Goal: Entertainment & Leisure: Consume media (video, audio)

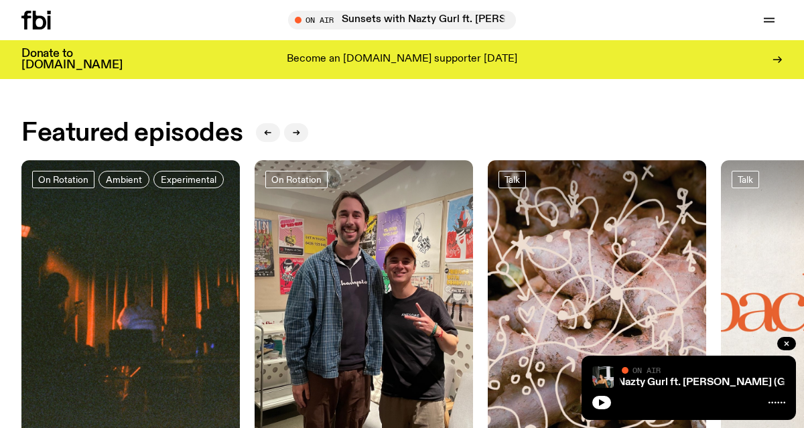
scroll to position [496, 0]
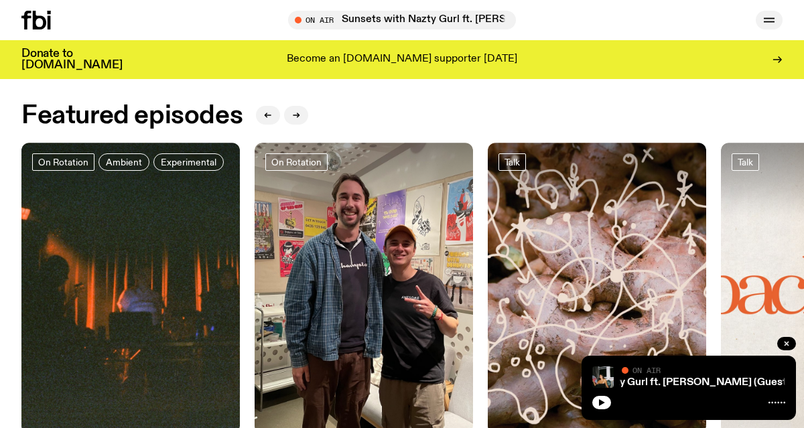
click at [773, 19] on icon "button" at bounding box center [769, 19] width 11 height 0
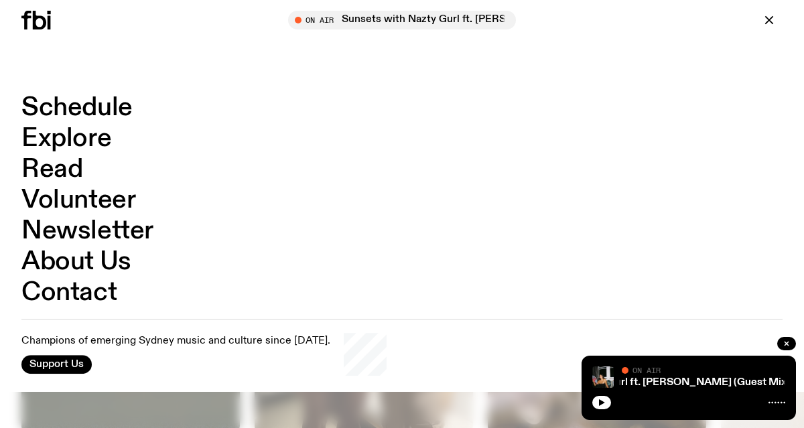
click at [94, 111] on link "Schedule" at bounding box center [76, 107] width 111 height 25
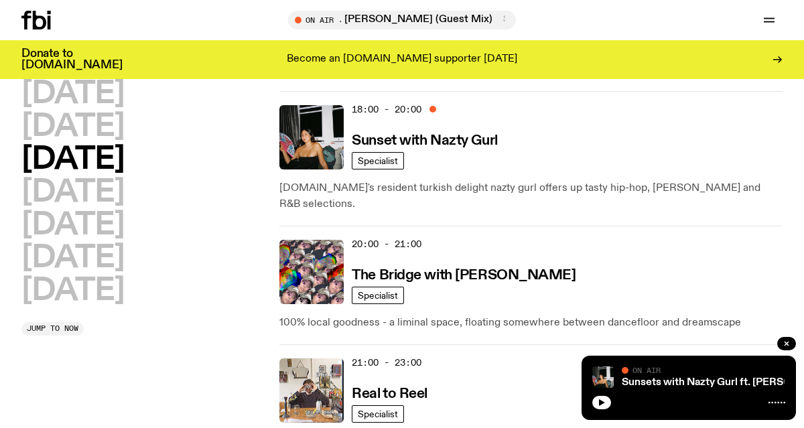
scroll to position [771, 0]
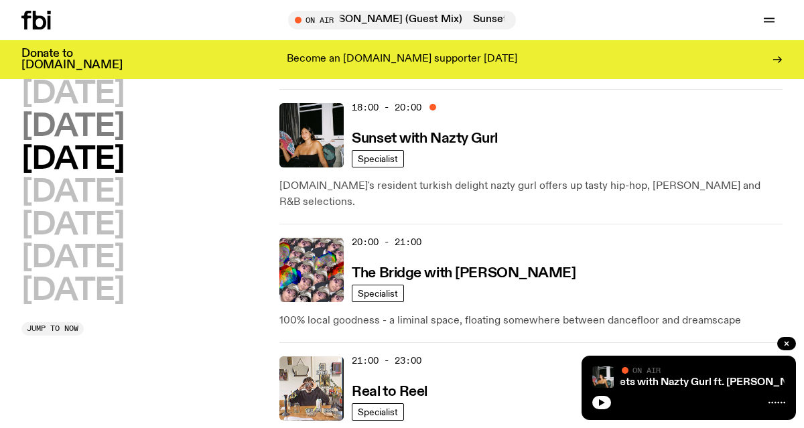
click at [104, 130] on h2 "[DATE]" at bounding box center [72, 127] width 103 height 30
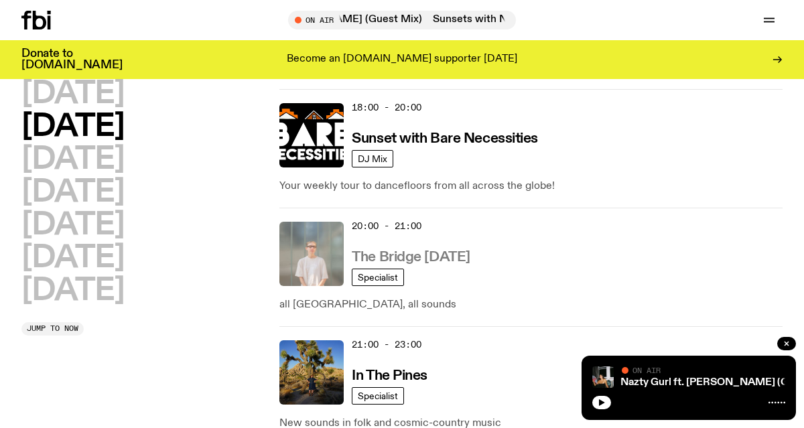
click at [449, 251] on h3 "The Bridge [DATE]" at bounding box center [411, 258] width 119 height 14
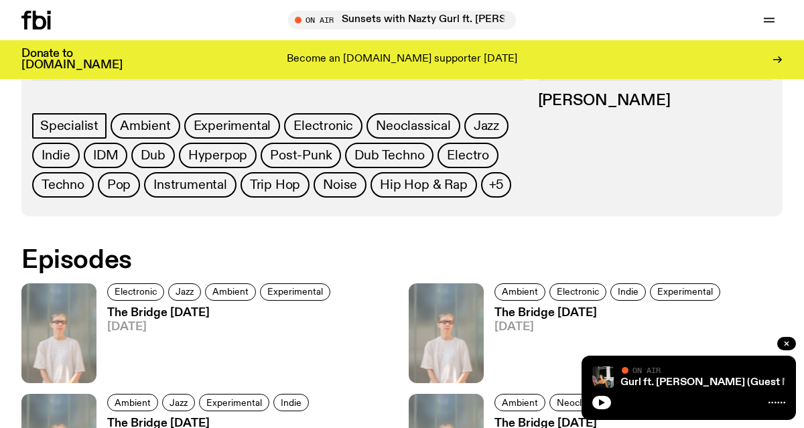
scroll to position [584, 0]
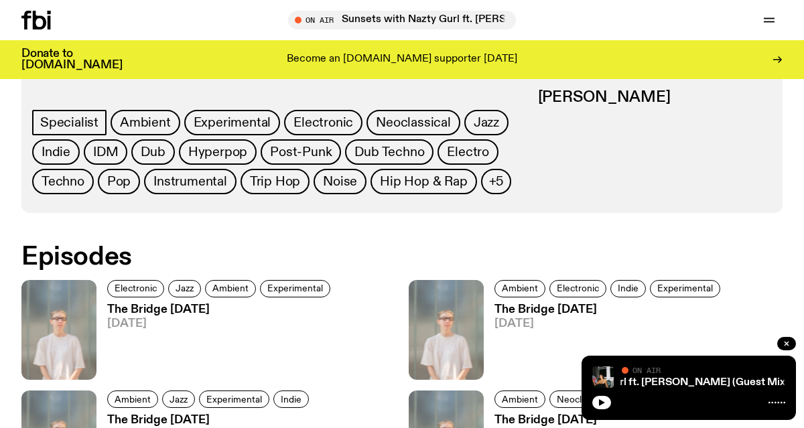
click at [192, 307] on h3 "The Bridge [DATE]" at bounding box center [220, 309] width 227 height 11
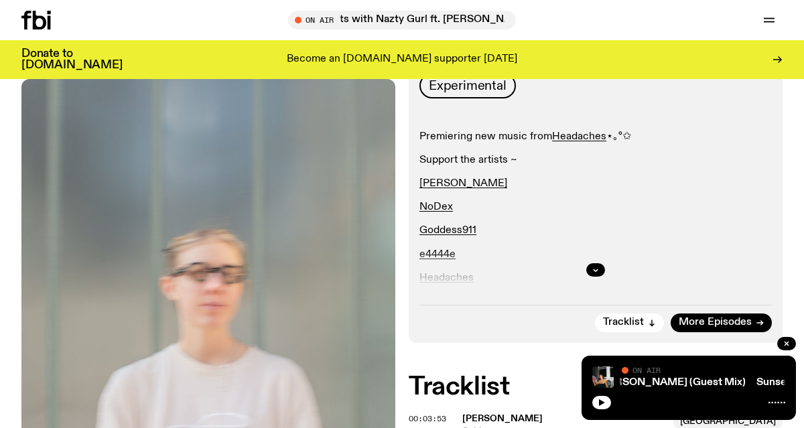
scroll to position [235, 0]
click at [594, 269] on icon "button" at bounding box center [596, 270] width 5 height 2
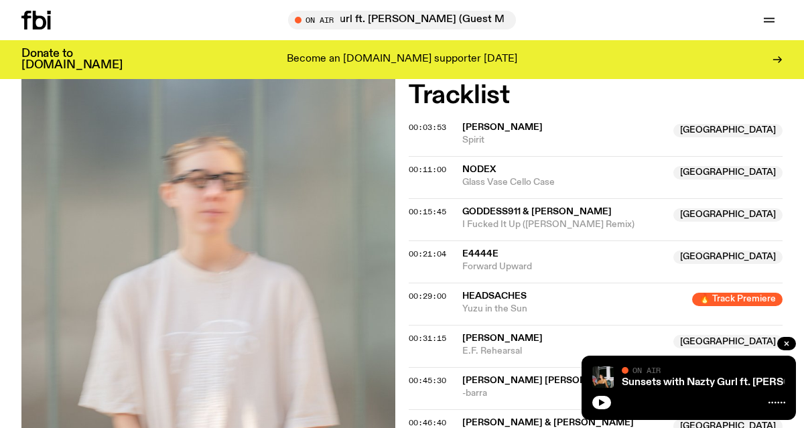
scroll to position [636, 0]
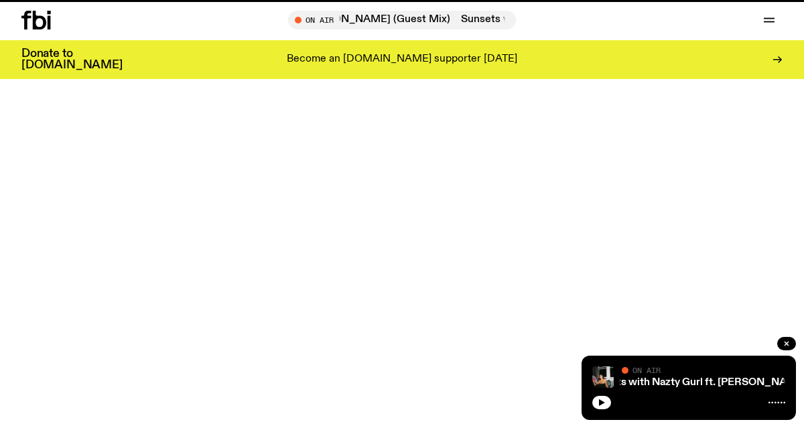
scroll to position [584, 0]
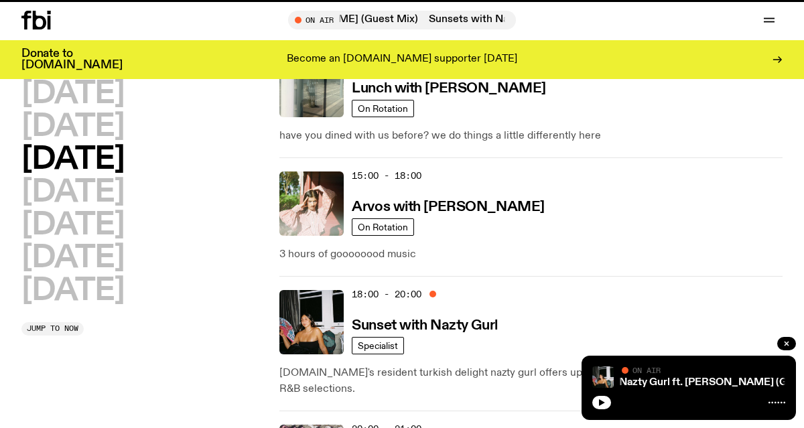
scroll to position [771, 0]
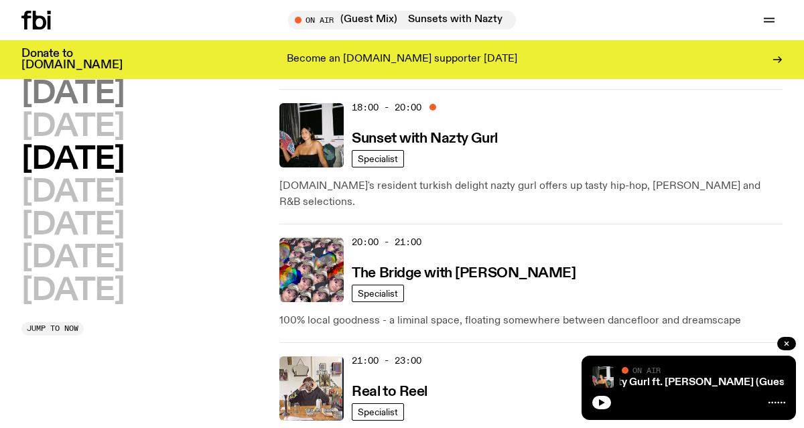
click at [119, 103] on h2 "[DATE]" at bounding box center [72, 94] width 103 height 30
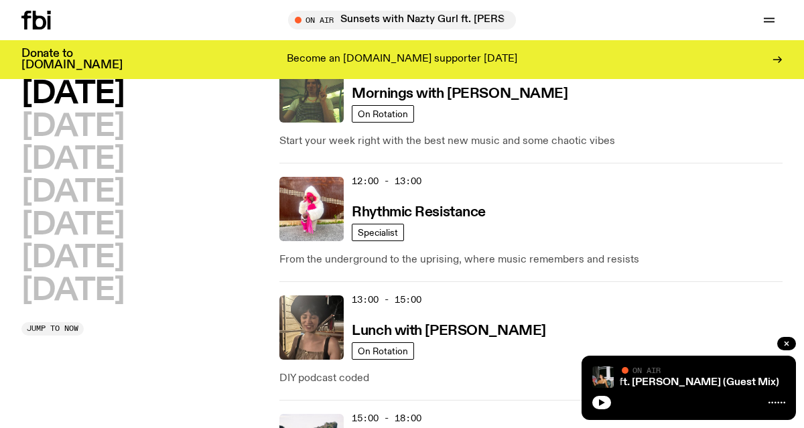
scroll to position [329, 0]
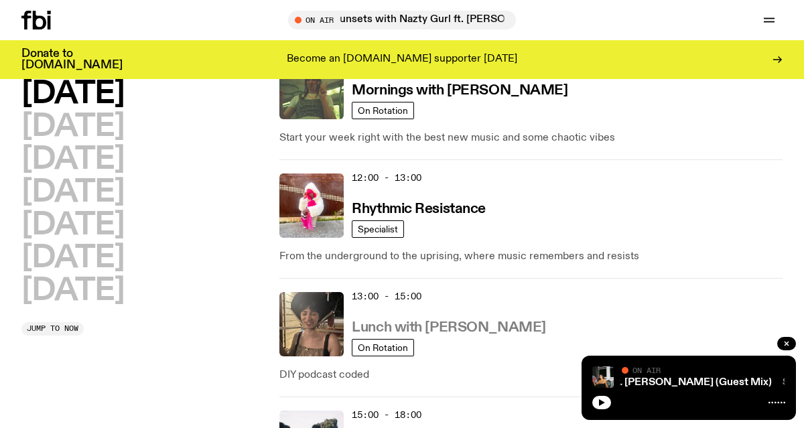
click at [429, 322] on h3 "Lunch with [PERSON_NAME]" at bounding box center [449, 328] width 194 height 14
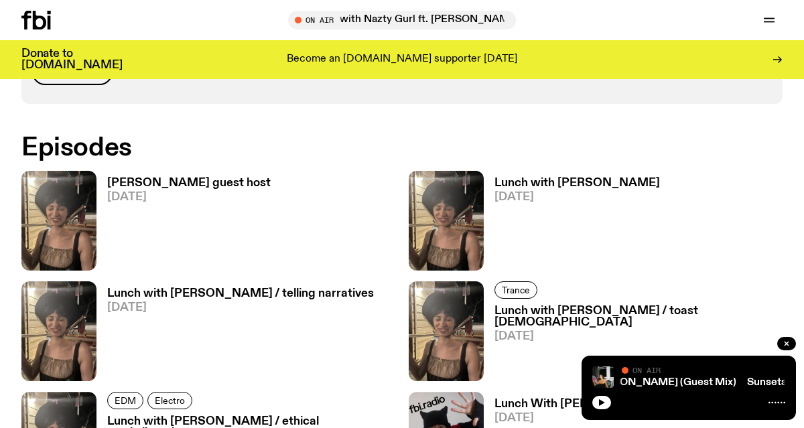
scroll to position [738, 0]
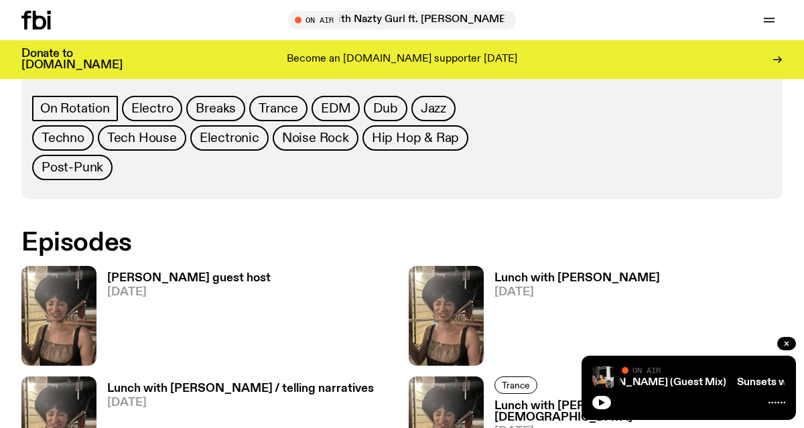
click at [169, 273] on h3 "[PERSON_NAME] guest host" at bounding box center [188, 278] width 163 height 11
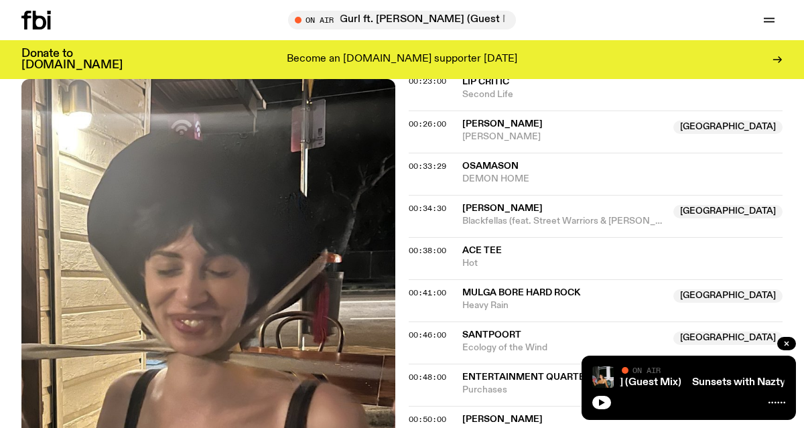
scroll to position [787, 0]
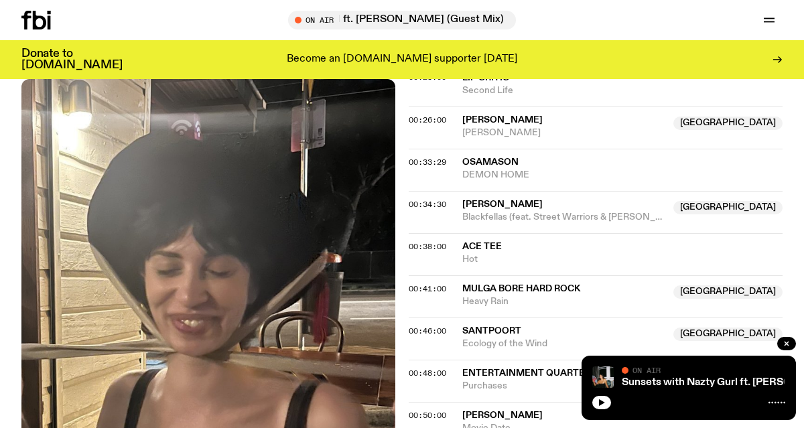
click at [479, 369] on span "Entertainment Quarter" at bounding box center [526, 373] width 129 height 9
click at [401, 306] on div "Aired on [DATE] 1:00pm On Rotation Tune in to [DATE] Lunch with [PERSON_NAME] f…" at bounding box center [402, 362] width 804 height 1709
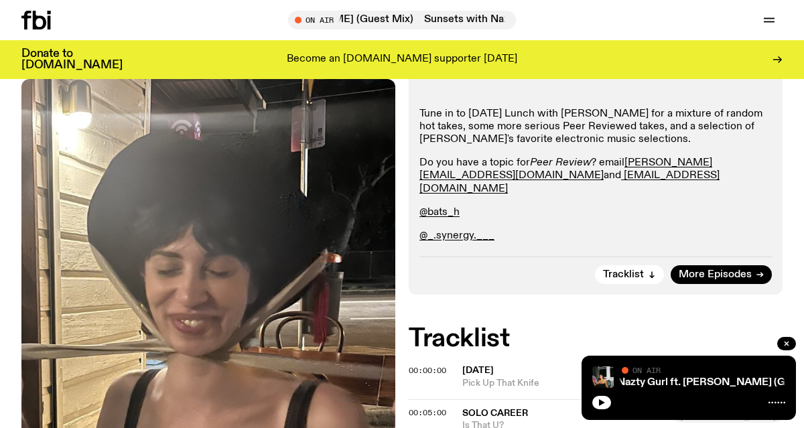
scroll to position [300, 0]
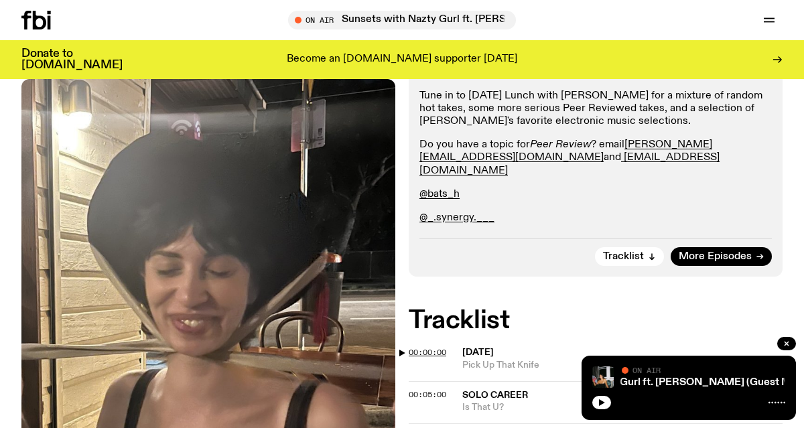
click at [410, 347] on span "00:00:00" at bounding box center [428, 352] width 38 height 11
